Goal: Browse casually

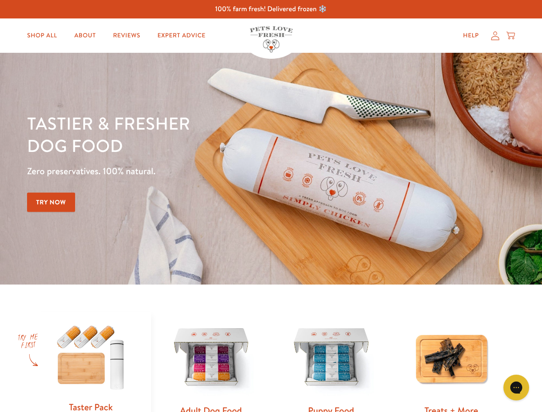
click at [271, 206] on div "Tastier & fresher dog food Zero preservatives. 100% natural. Try Now" at bounding box center [189, 168] width 325 height 113
click at [516, 388] on icon "Gorgias live chat" at bounding box center [516, 387] width 8 height 8
